Goal: Transaction & Acquisition: Download file/media

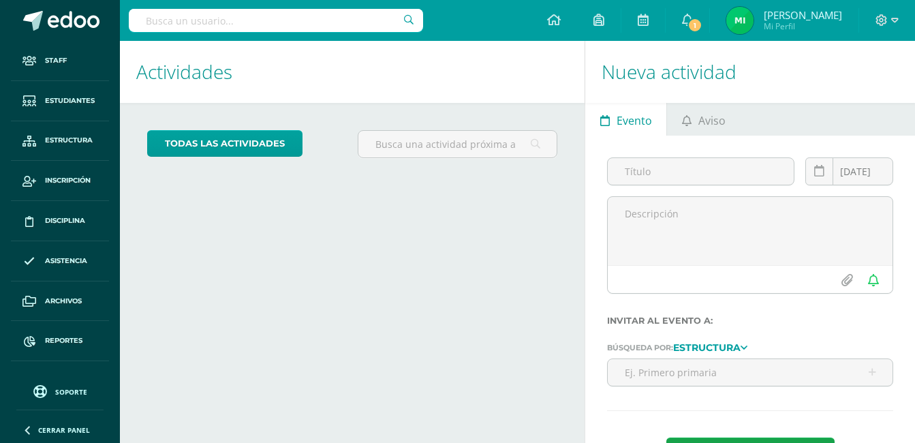
click at [237, 25] on input "text" at bounding box center [276, 20] width 294 height 23
type input "rodriguez orrego"
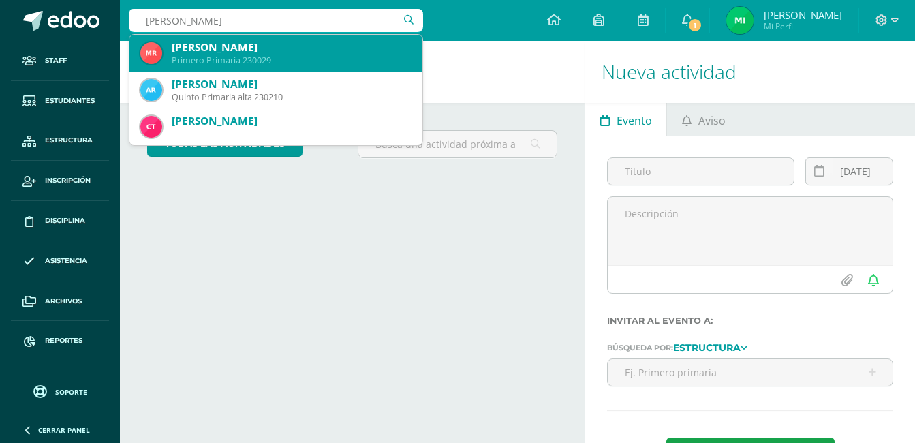
click at [227, 44] on div "Mia Alaia Rodríguez Orrego" at bounding box center [292, 47] width 240 height 14
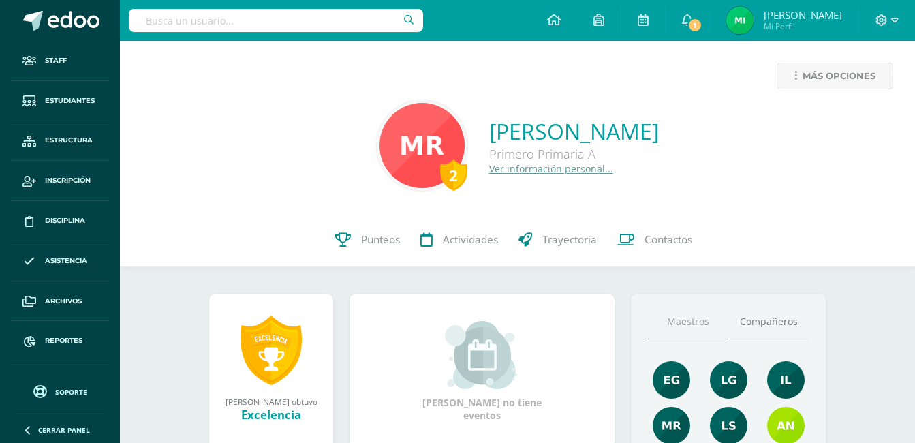
click at [489, 172] on link "Ver información personal..." at bounding box center [551, 168] width 124 height 13
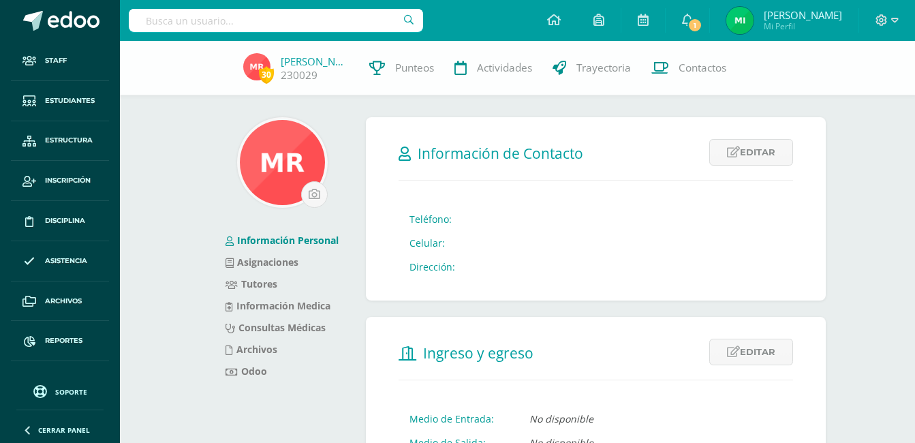
scroll to position [68, 0]
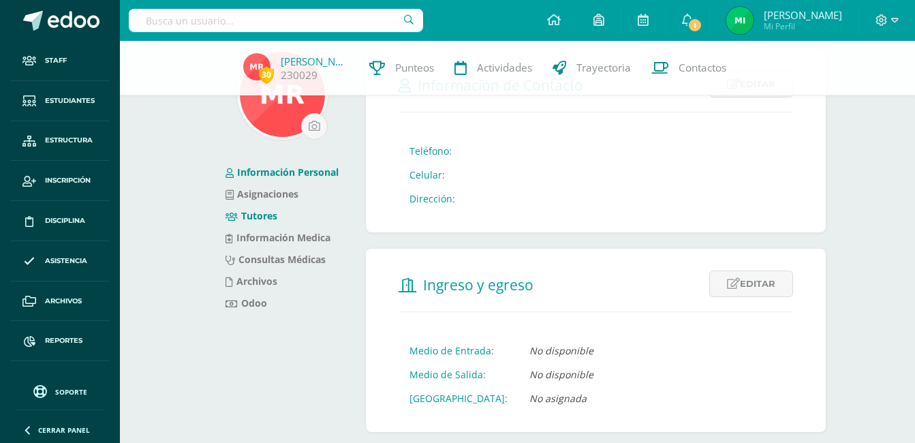
click at [269, 215] on link "Tutores" at bounding box center [252, 215] width 52 height 13
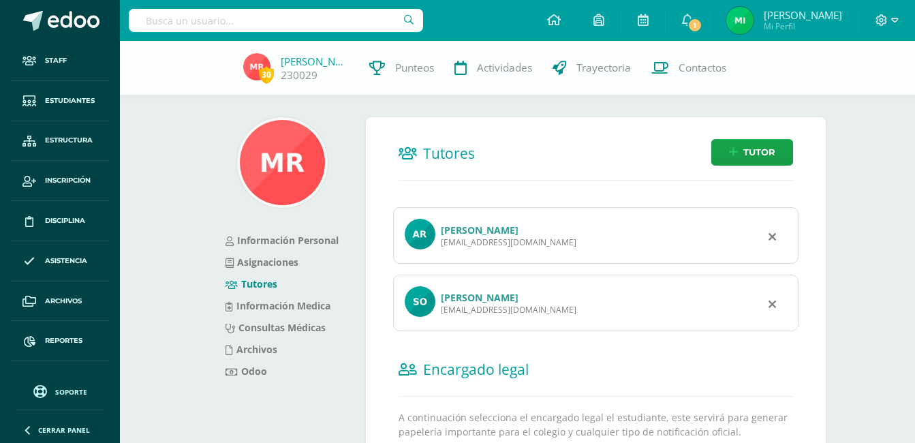
click at [489, 300] on link "SIRIA LISETH ORREGO BAUTISTA" at bounding box center [480, 297] width 78 height 13
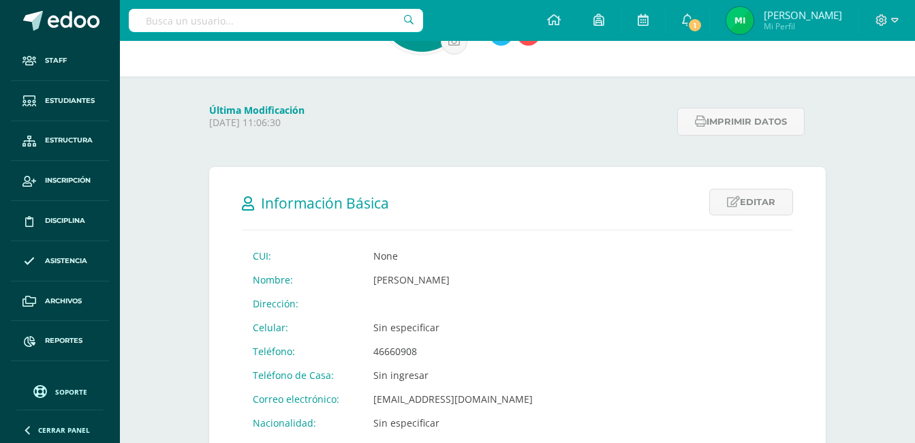
scroll to position [204, 0]
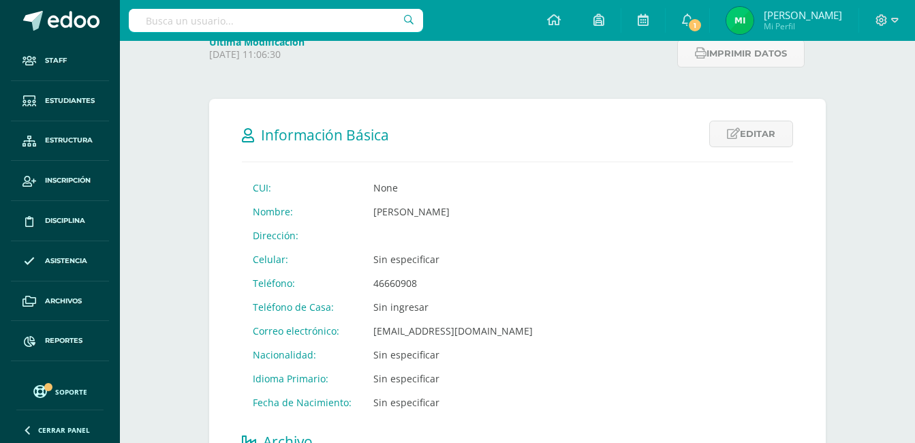
click at [500, 286] on td "46660908" at bounding box center [453, 283] width 181 height 24
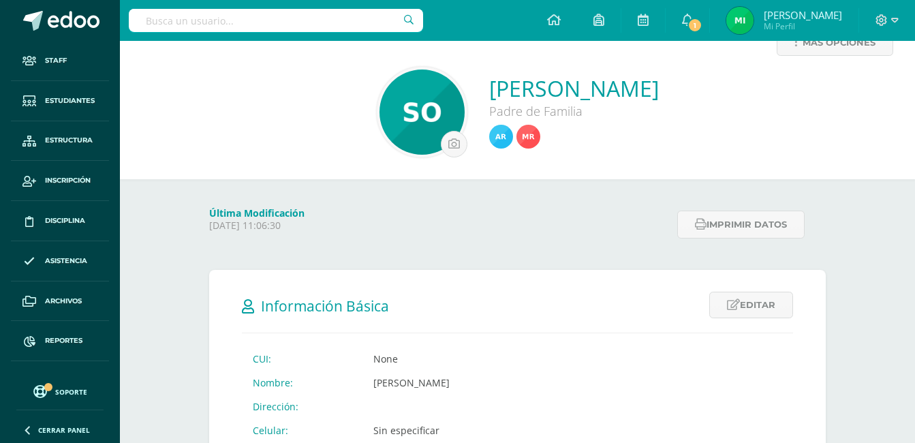
scroll to position [18, 0]
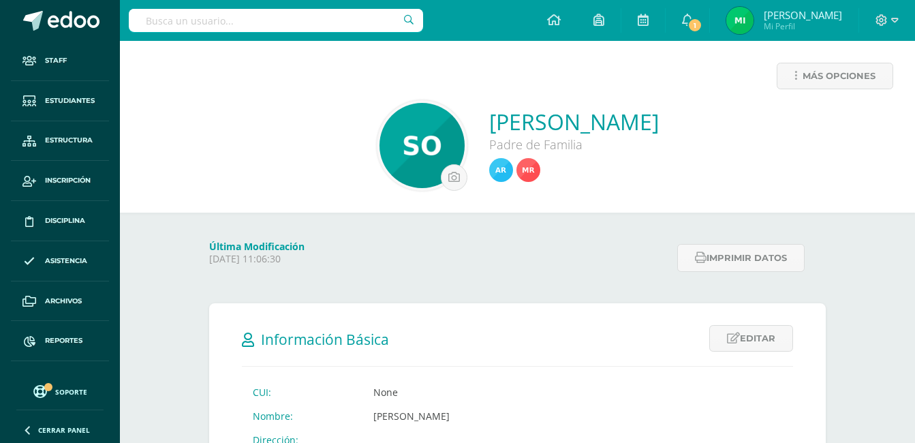
click at [224, 29] on input "text" at bounding box center [276, 20] width 294 height 23
type input "diego jafet"
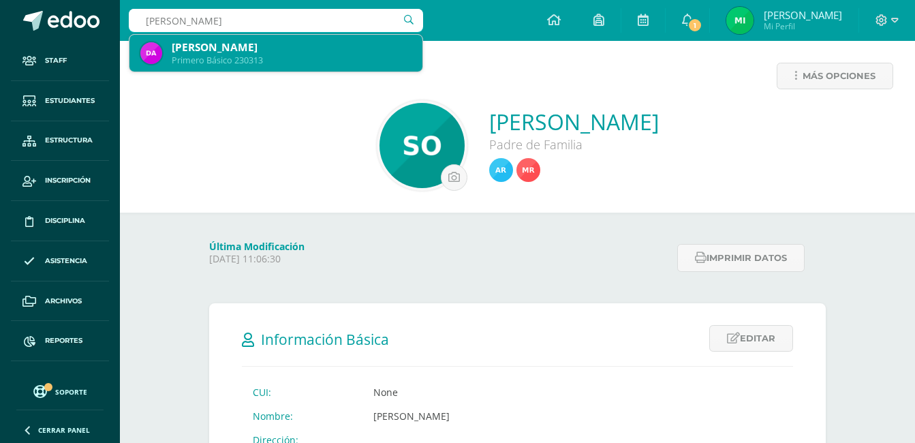
click at [216, 54] on div "Diego Jafet Alvarado" at bounding box center [292, 47] width 240 height 14
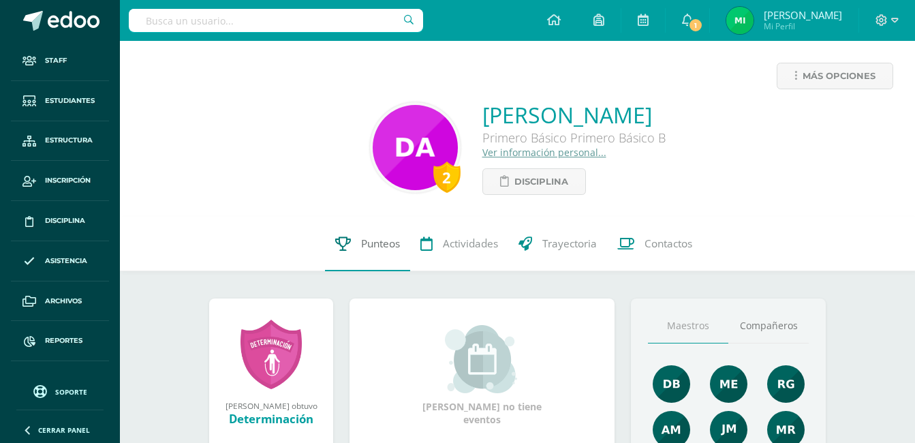
click at [373, 239] on span "Punteos" at bounding box center [380, 243] width 39 height 14
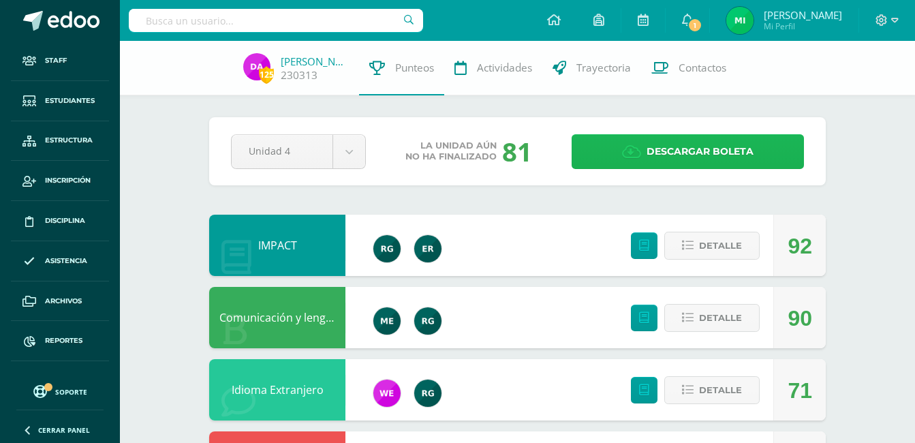
click at [681, 151] on span "Descargar boleta" at bounding box center [700, 151] width 107 height 33
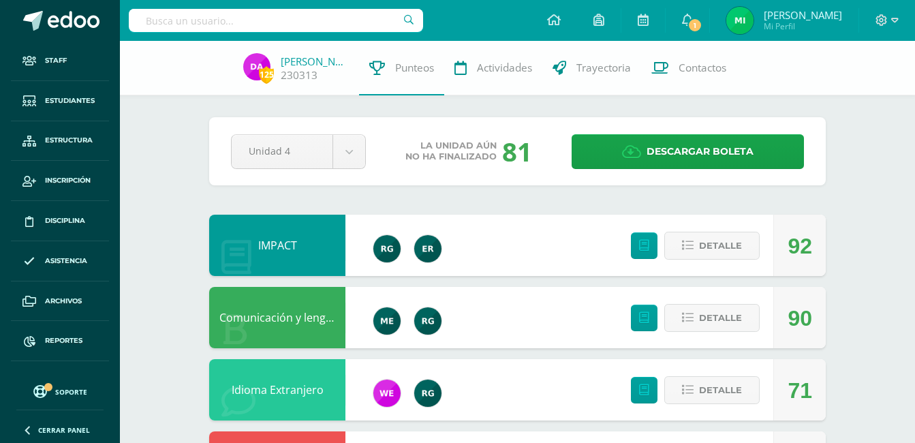
click at [226, 18] on input "text" at bounding box center [276, 20] width 294 height 23
click at [183, 16] on input "text" at bounding box center [276, 20] width 294 height 23
type input "kaori"
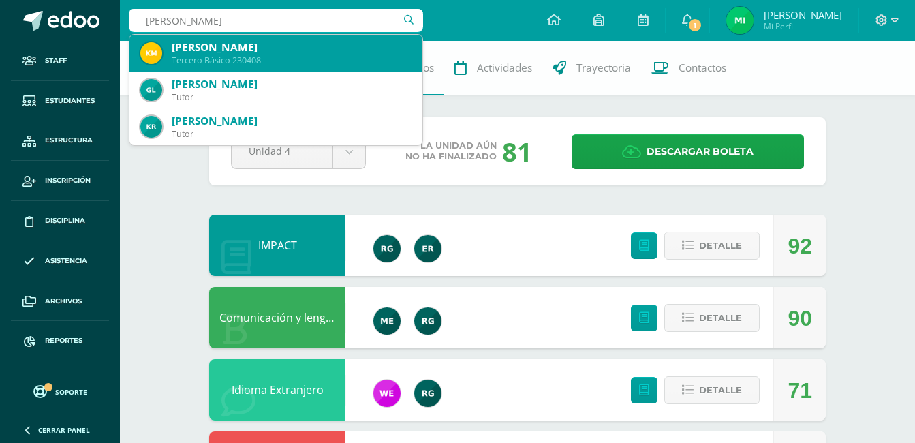
click at [260, 51] on div "Kaori Nicole Mazariegos Villatoro" at bounding box center [292, 47] width 240 height 14
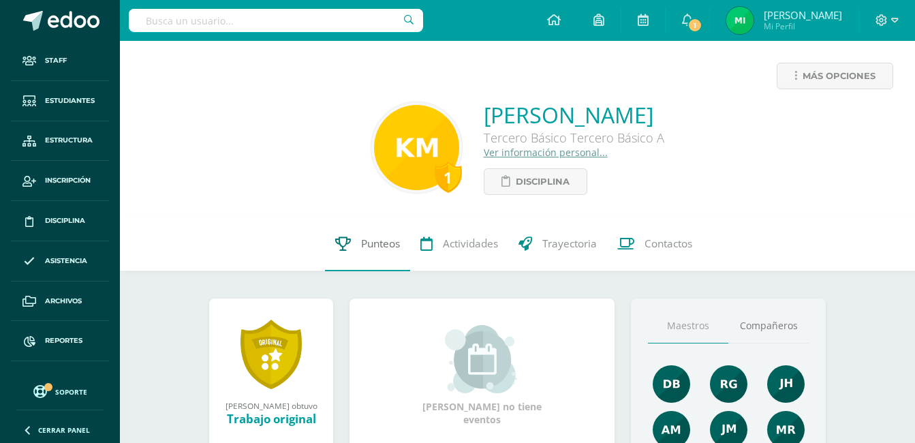
click at [364, 245] on span "Punteos" at bounding box center [380, 243] width 39 height 14
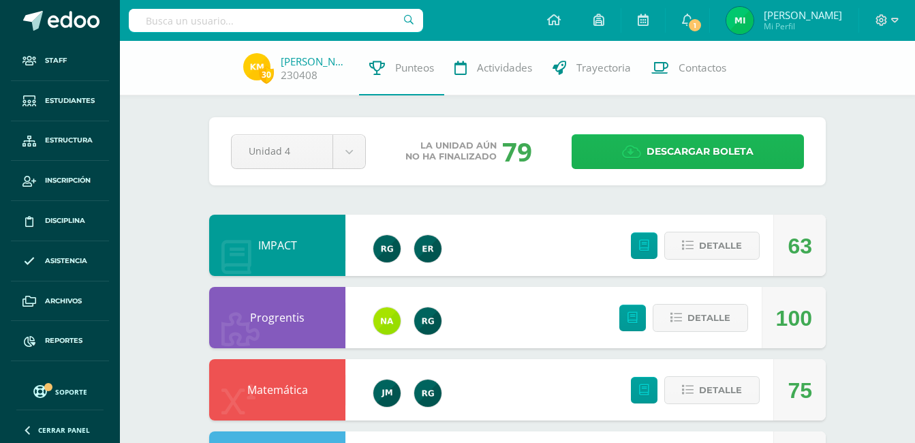
click at [645, 147] on link "Descargar boleta" at bounding box center [688, 151] width 232 height 35
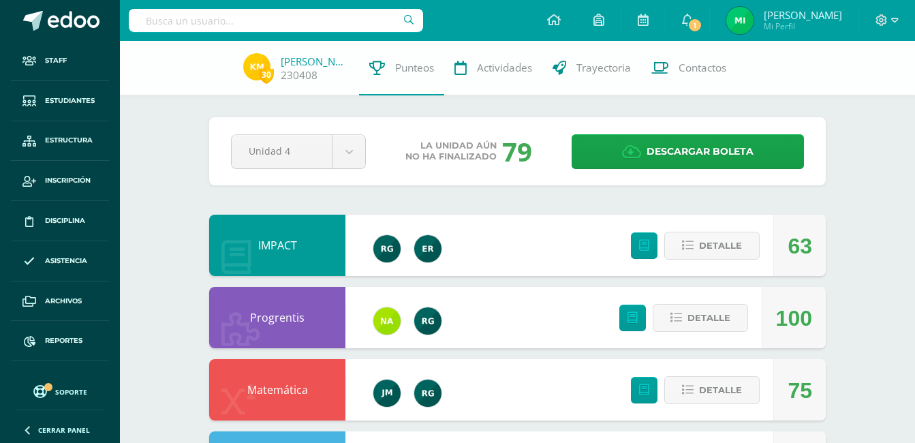
click at [191, 21] on input "text" at bounding box center [276, 20] width 294 height 23
type input "maza"
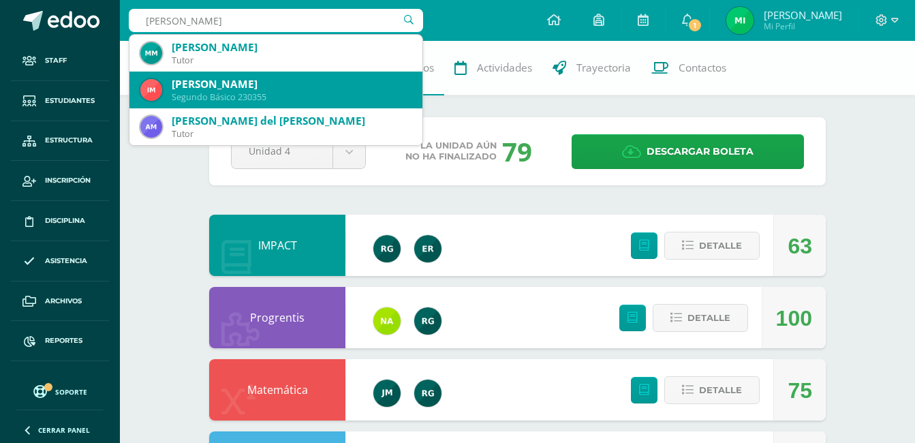
click at [200, 83] on div "[PERSON_NAME]" at bounding box center [292, 84] width 240 height 14
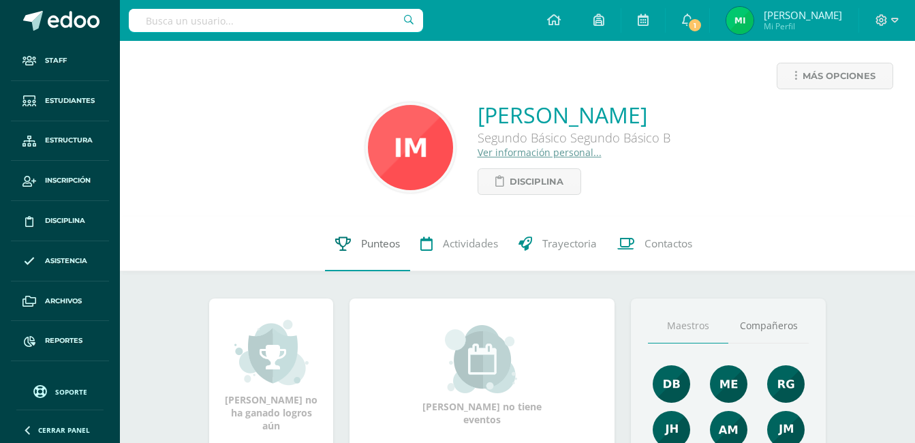
click at [371, 244] on span "Punteos" at bounding box center [380, 243] width 39 height 14
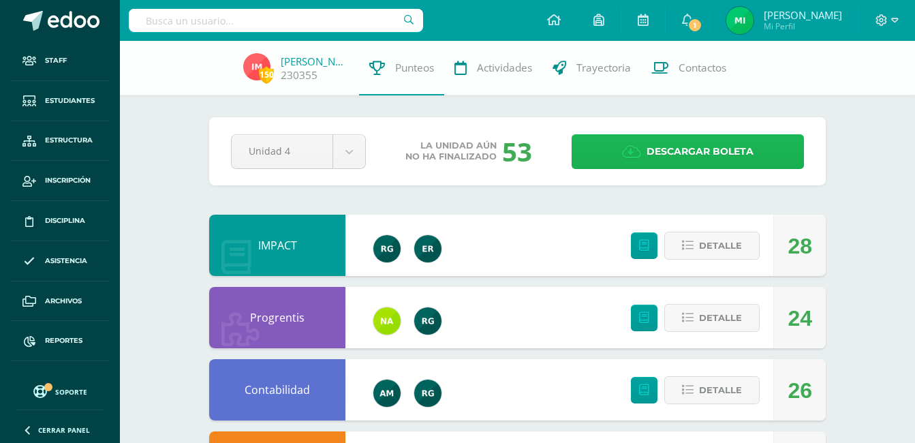
click at [686, 154] on span "Descargar boleta" at bounding box center [700, 151] width 107 height 33
